Goal: Check status: Check status

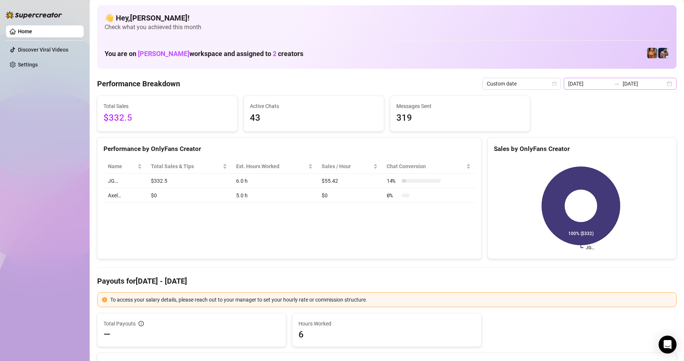
click at [662, 85] on div "2025-08-10 2025-08-10" at bounding box center [619, 84] width 113 height 12
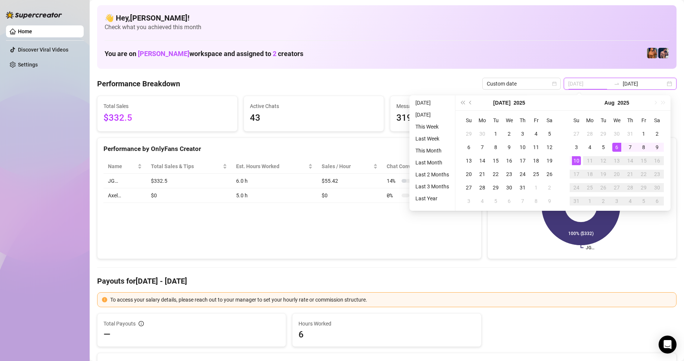
type input "[DATE]"
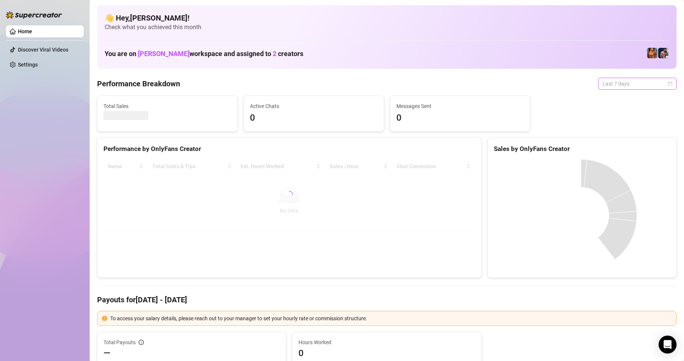
click at [653, 85] on span "Last 7 days" at bounding box center [636, 83] width 69 height 11
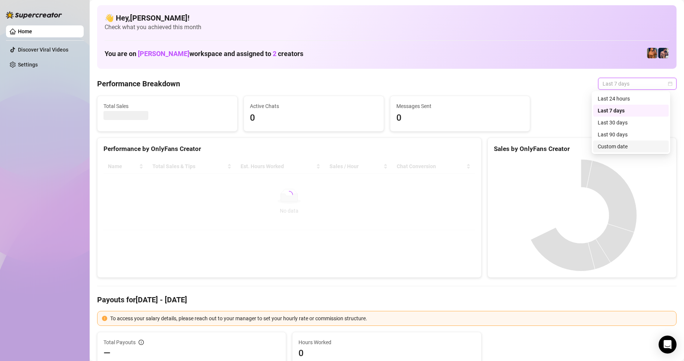
click at [612, 147] on div "Custom date" at bounding box center [630, 146] width 66 height 8
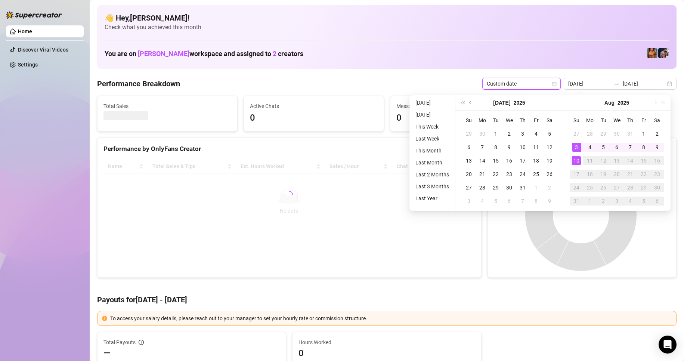
click at [572, 160] on div "10" at bounding box center [576, 160] width 9 height 9
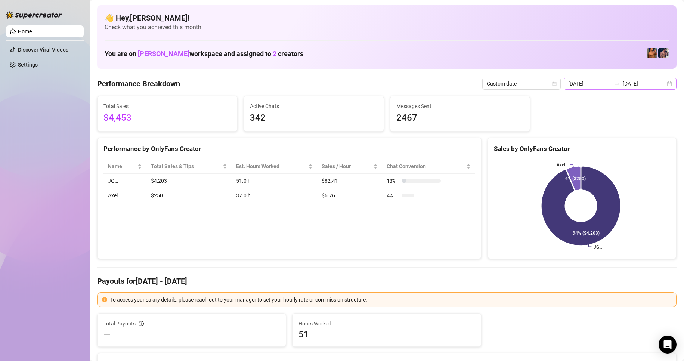
click at [664, 80] on div "[DATE] [DATE]" at bounding box center [619, 84] width 113 height 12
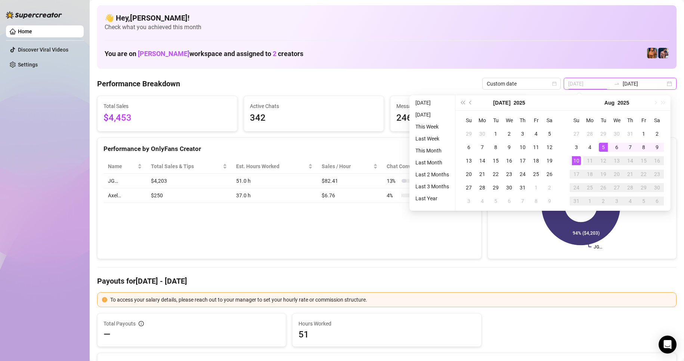
type input "[DATE]"
click at [576, 161] on div "10" at bounding box center [576, 160] width 9 height 9
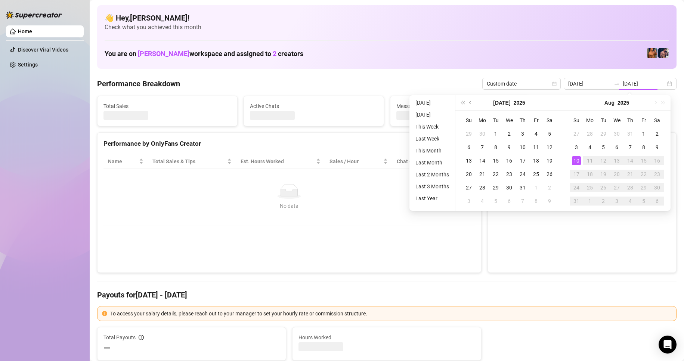
type input "[DATE]"
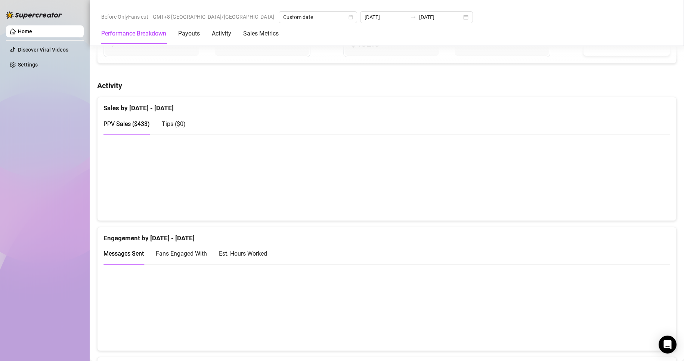
scroll to position [448, 0]
